Goal: Find specific page/section: Find specific page/section

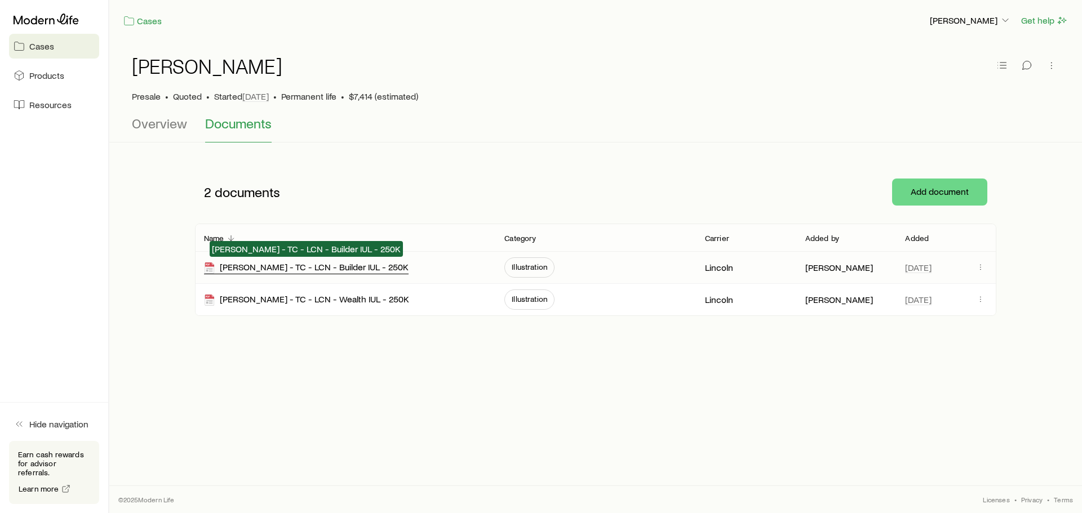
click at [361, 269] on div "[PERSON_NAME] - TC - LCN - Builder IUL - 250K" at bounding box center [306, 268] width 205 height 13
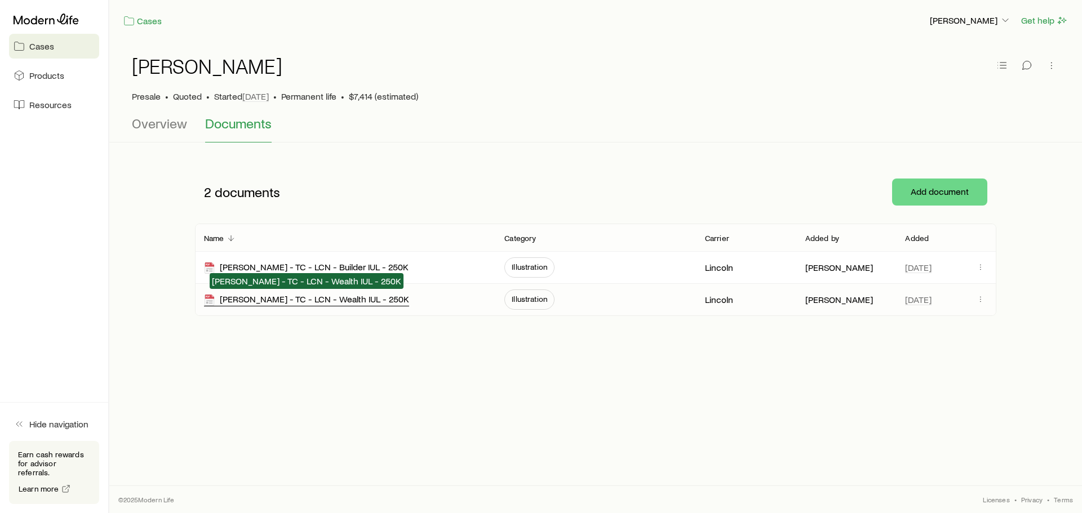
click at [309, 301] on div "[PERSON_NAME] - TC - LCN - Wealth IUL - 250K" at bounding box center [306, 300] width 205 height 13
click at [323, 302] on div "[PERSON_NAME] - TC - LCN - Wealth IUL - 250K" at bounding box center [306, 300] width 205 height 13
